Goal: Task Accomplishment & Management: Use online tool/utility

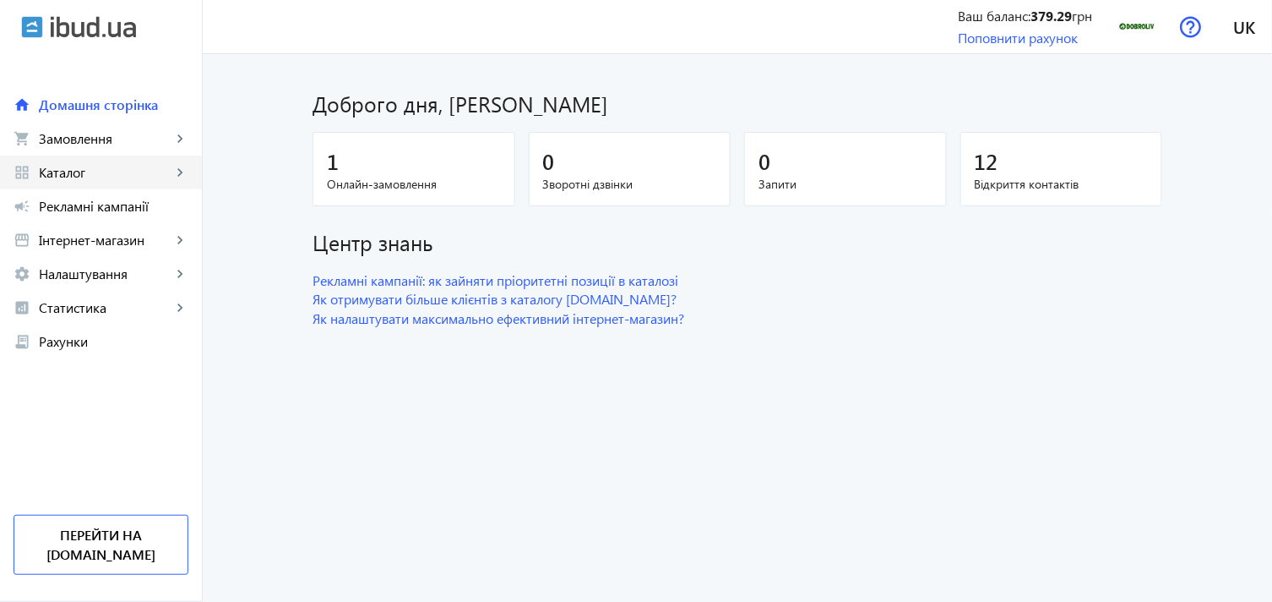
click at [95, 176] on span "Каталог" at bounding box center [105, 172] width 133 height 17
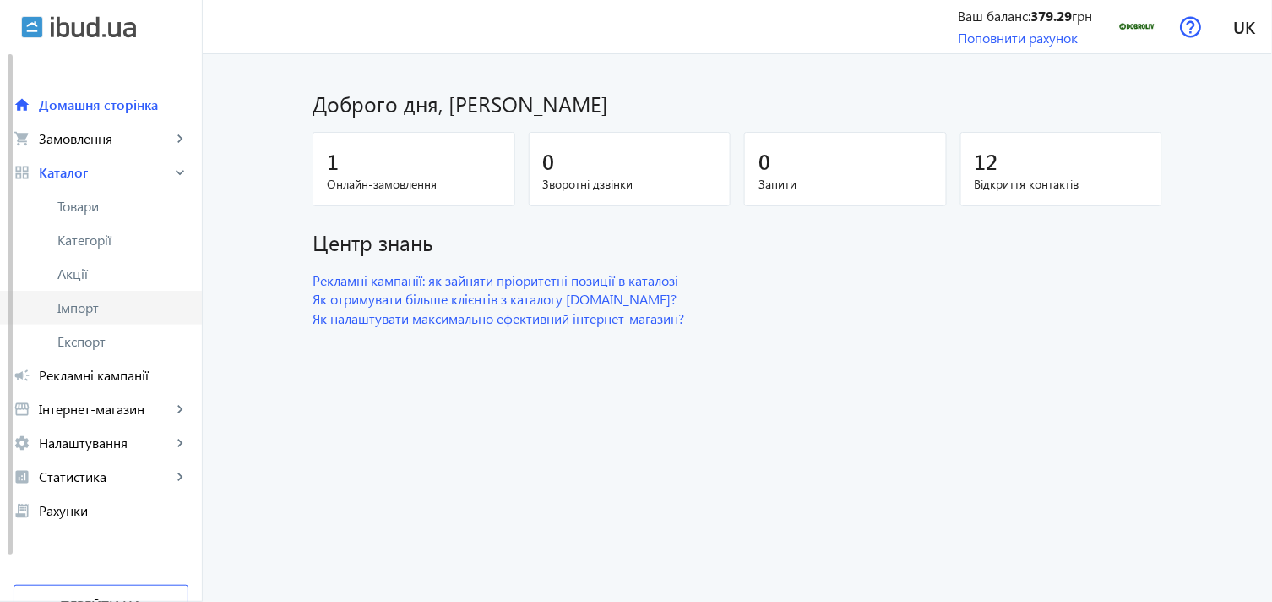
click at [114, 308] on span "Імпорт" at bounding box center [122, 307] width 131 height 17
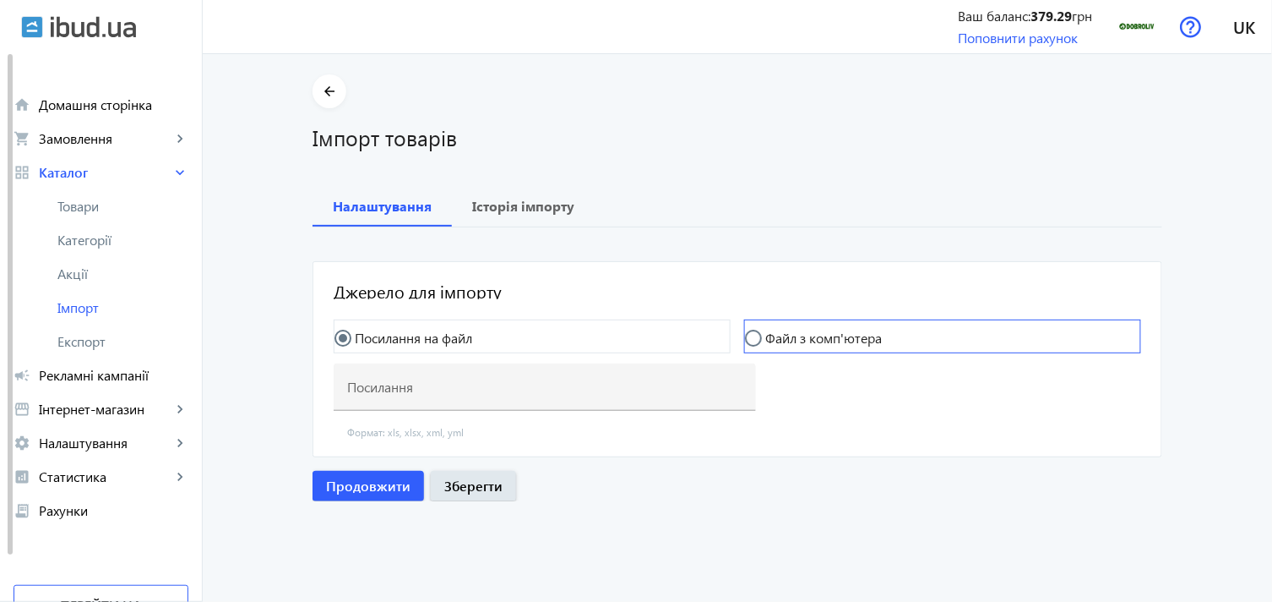
click at [781, 344] on label "Файл з комп'ютера" at bounding box center [822, 338] width 120 height 14
click at [779, 344] on input "Файл з комп'ютера" at bounding box center [762, 347] width 34 height 34
radio input "true"
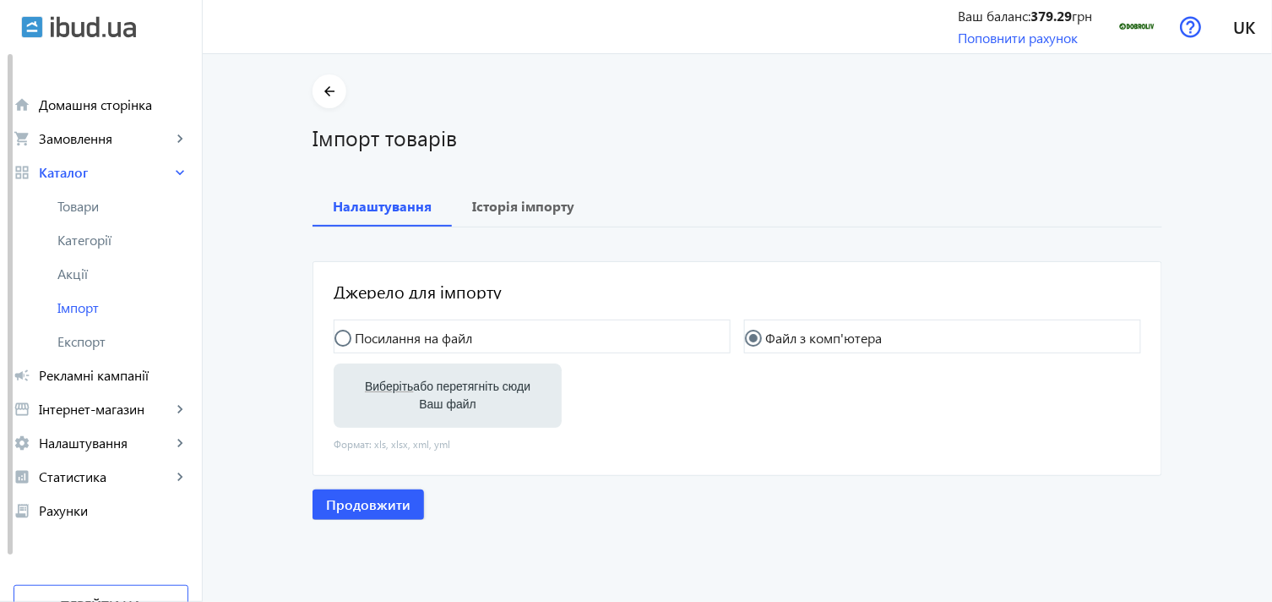
click at [420, 390] on label "Виберіть або перетягніть сюди Ваш файл" at bounding box center [447, 395] width 201 height 47
click at [420, 390] on input "Виберіть або перетягніть сюди Ваш файл" at bounding box center [447, 397] width 201 height 20
type input "C:\fakepath\dobroliv-6-2025-09-02-15-55.xlsx"
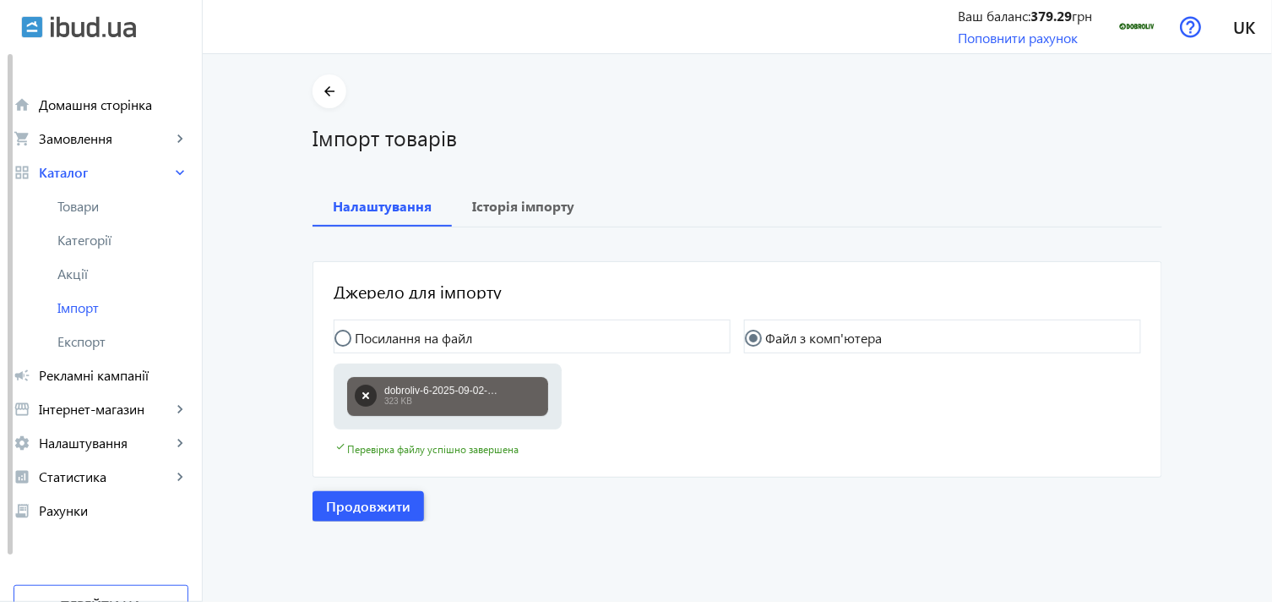
click at [401, 498] on span "Продовжити" at bounding box center [368, 506] width 84 height 19
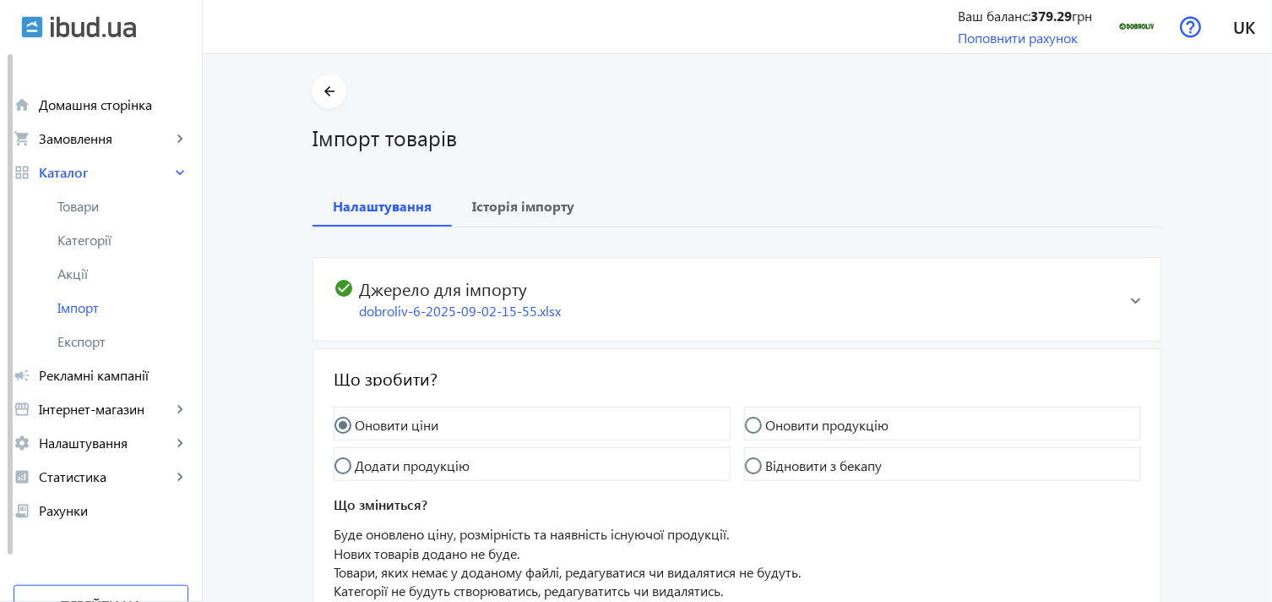
scroll to position [153, 0]
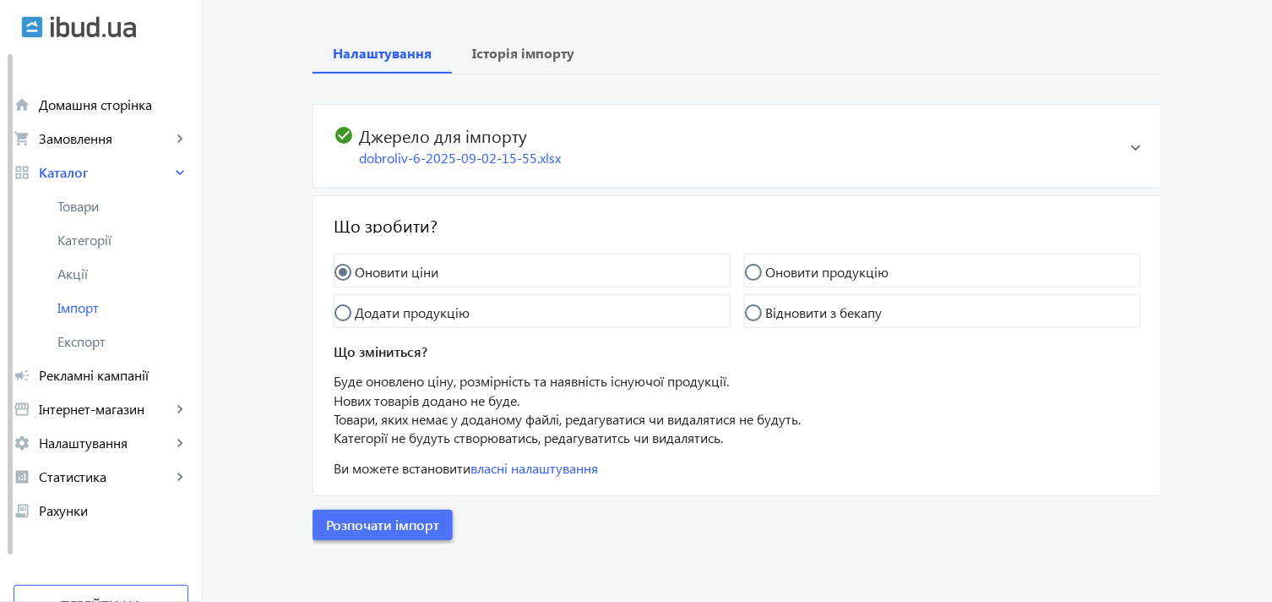
click at [383, 512] on span "button" at bounding box center [383, 524] width 140 height 41
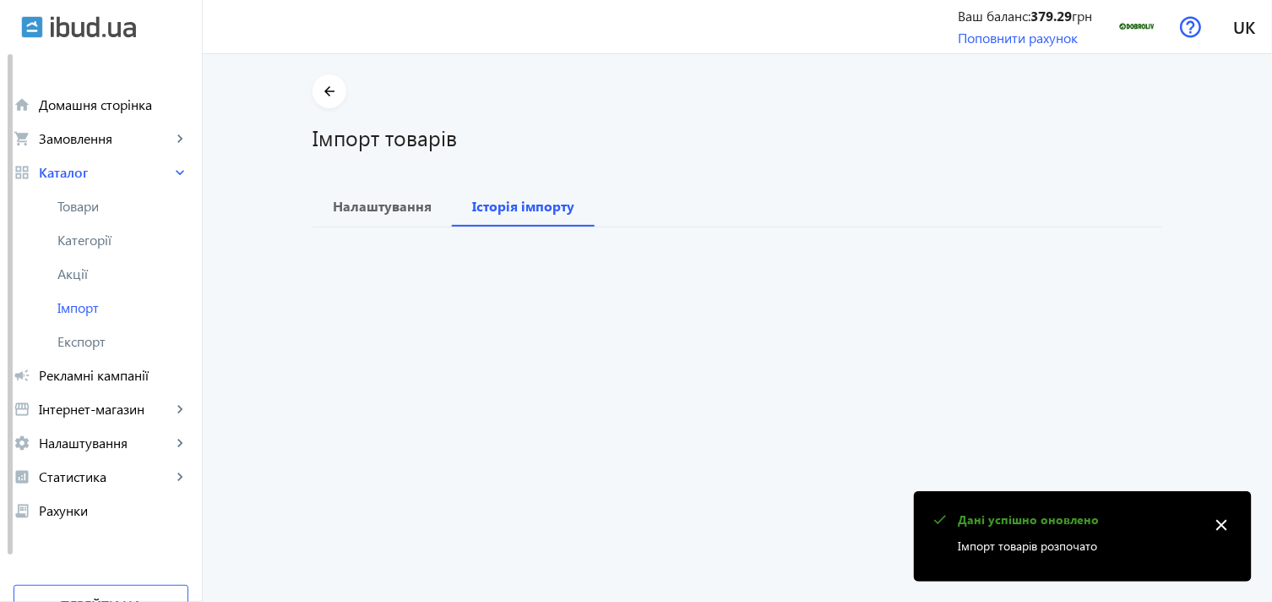
scroll to position [0, 0]
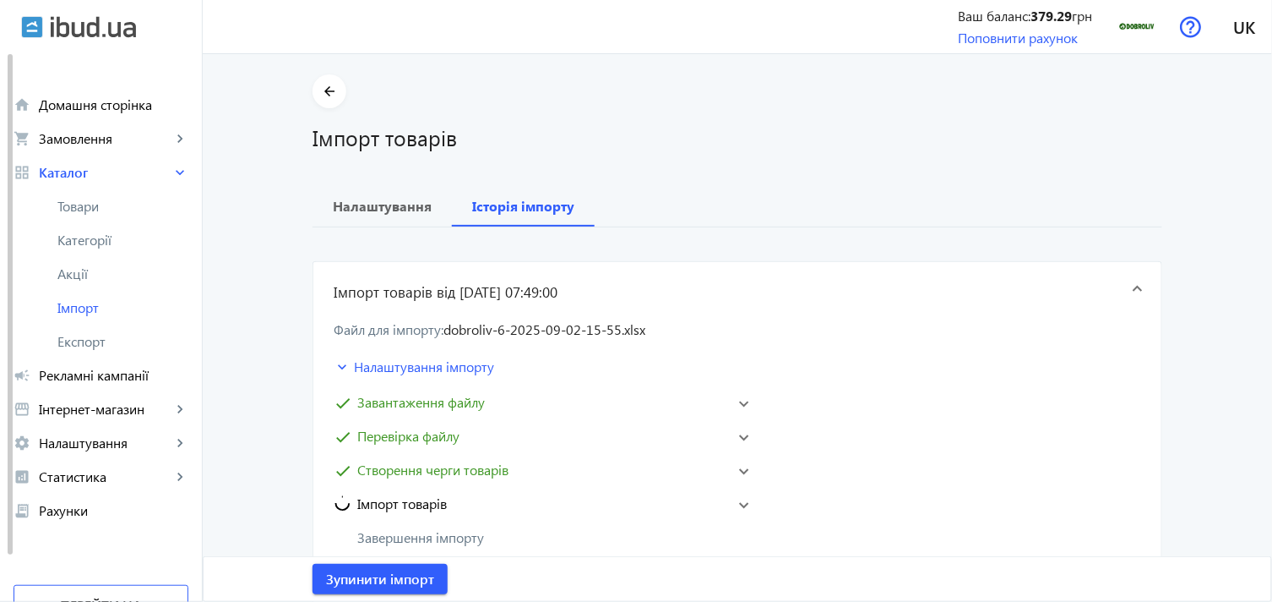
click at [749, 501] on div "Файл для імпорту: dobroliv-6-2025-09-02-15-55.xlsx keyboard_arrow_down Налаштув…" at bounding box center [737, 449] width 848 height 252
click at [742, 500] on span at bounding box center [744, 503] width 10 height 7
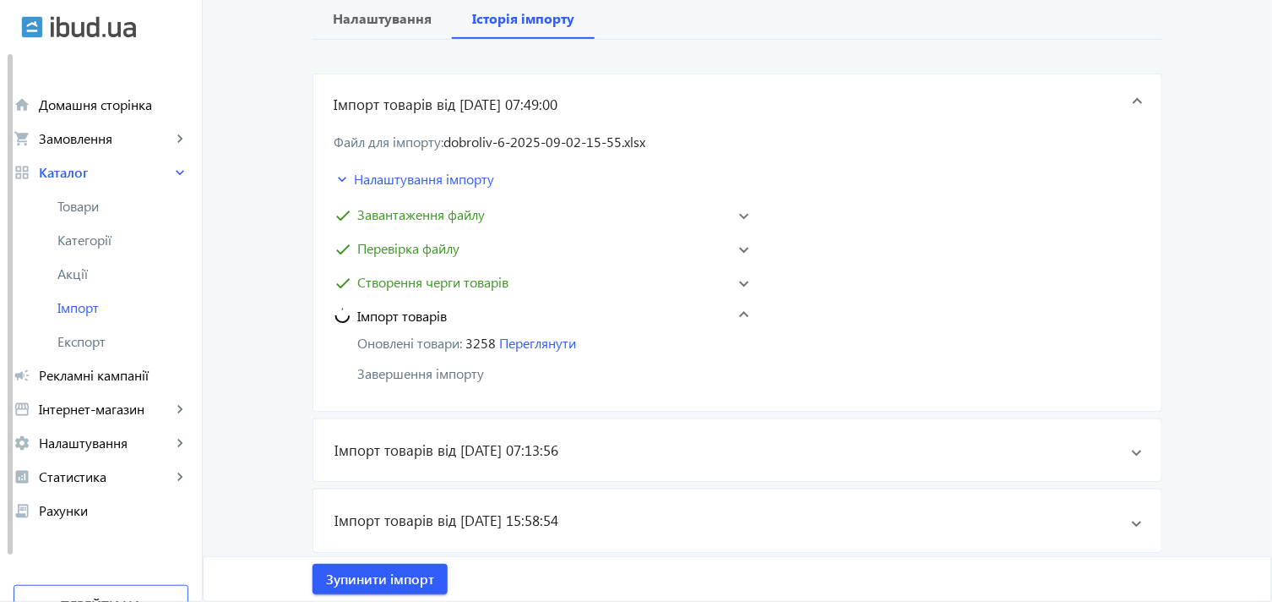
scroll to position [94, 0]
